Goal: Task Accomplishment & Management: Manage account settings

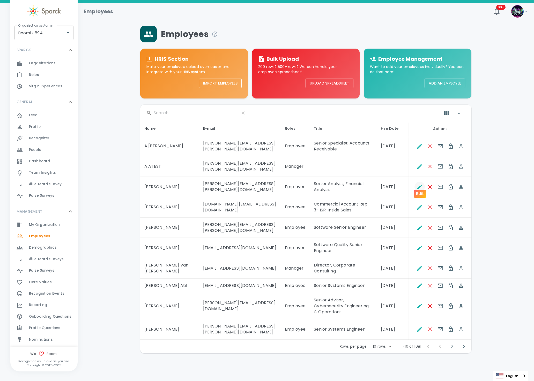
click at [417, 184] on icon "Edit" at bounding box center [419, 187] width 6 height 6
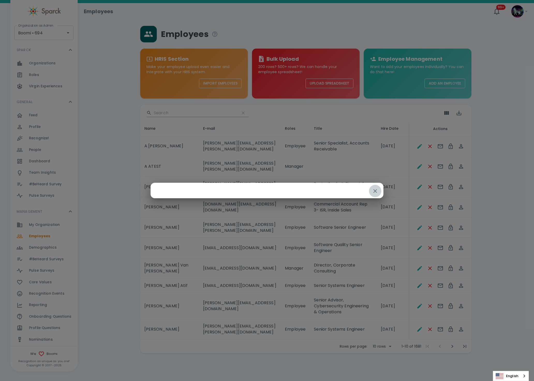
click at [374, 189] on icon "button" at bounding box center [375, 191] width 6 height 6
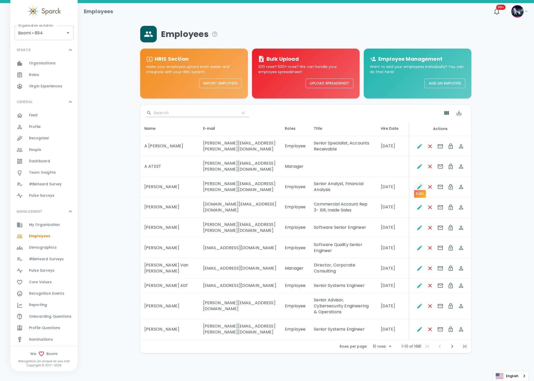
click at [419, 185] on icon "Edit" at bounding box center [419, 187] width 5 height 5
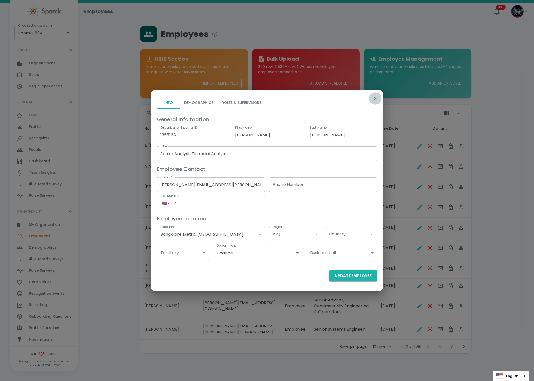
click at [374, 97] on icon "button" at bounding box center [375, 98] width 6 height 6
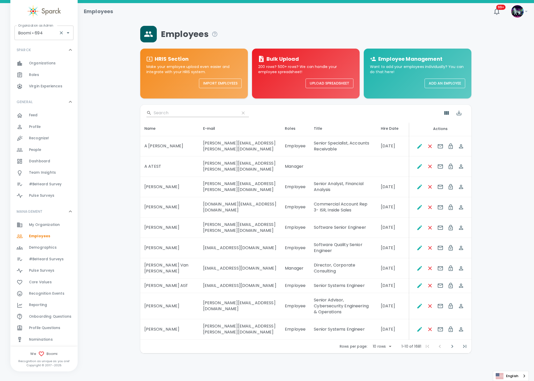
click at [42, 31] on input "Boomi • 694" at bounding box center [37, 33] width 40 height 10
click at [58, 90] on li "Dingo Upload • 1520" at bounding box center [43, 90] width 59 height 9
type input "Dingo Upload • 1520"
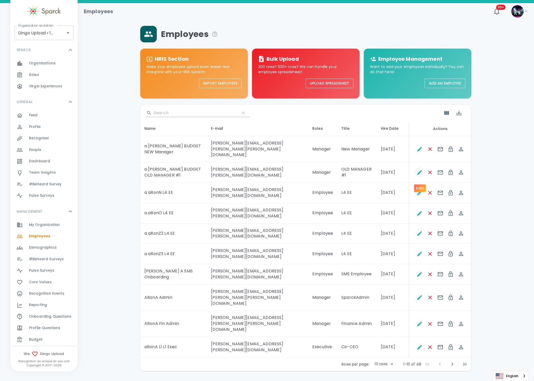
click at [418, 178] on button "Edit" at bounding box center [419, 172] width 10 height 10
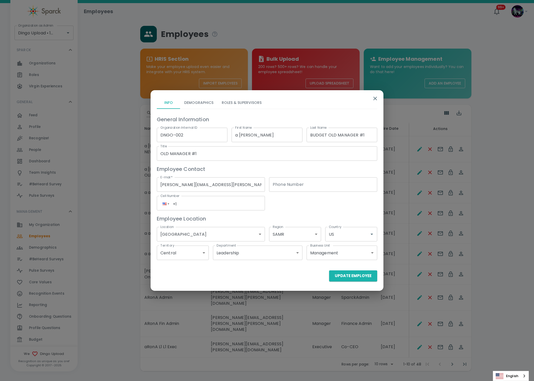
click at [156, 279] on div "Update Employee" at bounding box center [265, 273] width 225 height 15
click at [202, 105] on button "Demographics" at bounding box center [199, 102] width 38 height 12
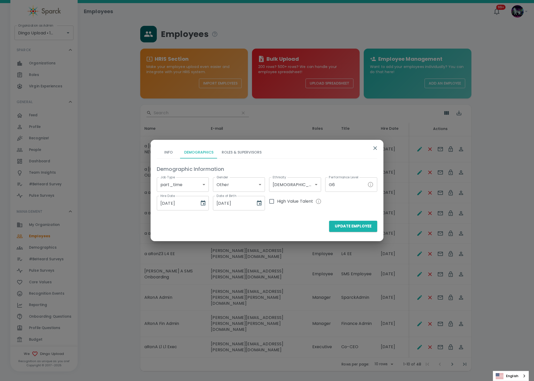
click at [160, 234] on div "Info Demographics Roles & Supervisors Demographic Information Job Type part_tim…" at bounding box center [267, 188] width 233 height 97
click at [253, 148] on button "Roles & Supervisors" at bounding box center [242, 152] width 48 height 12
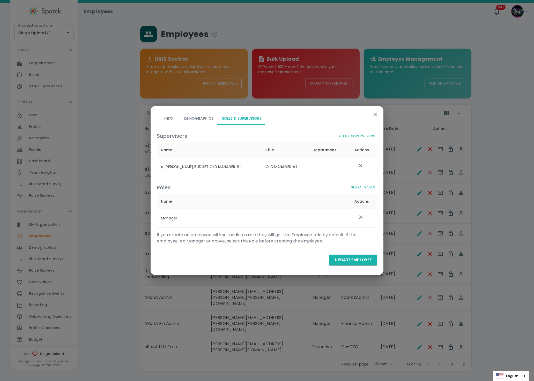
click at [375, 116] on icon "button" at bounding box center [375, 114] width 6 height 6
